Goal: Find specific page/section: Find specific page/section

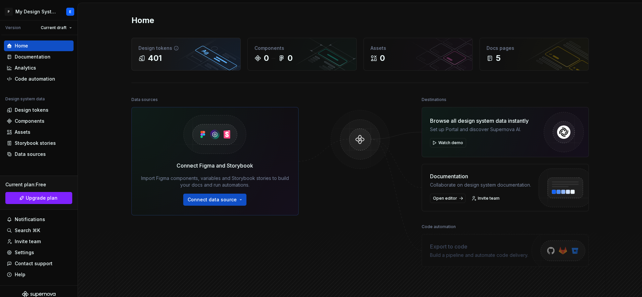
click at [149, 46] on div "Design tokens" at bounding box center [185, 48] width 95 height 7
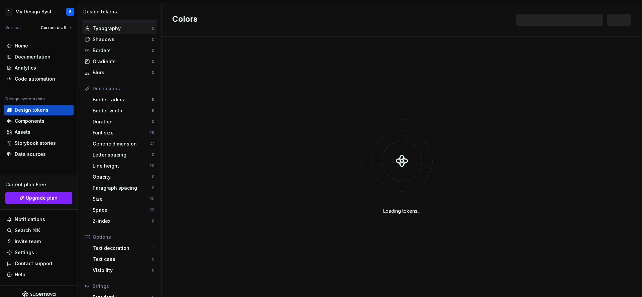
scroll to position [27, 0]
click at [51, 14] on html "P My Design System E Version Current draft Home Documentation Analytics Code au…" at bounding box center [321, 148] width 642 height 297
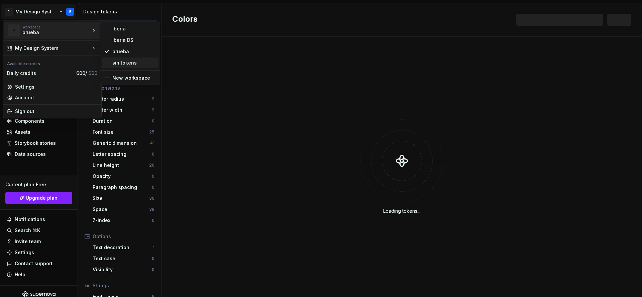
click at [119, 65] on div "sin tokens" at bounding box center [133, 63] width 43 height 7
